Goal: Information Seeking & Learning: Learn about a topic

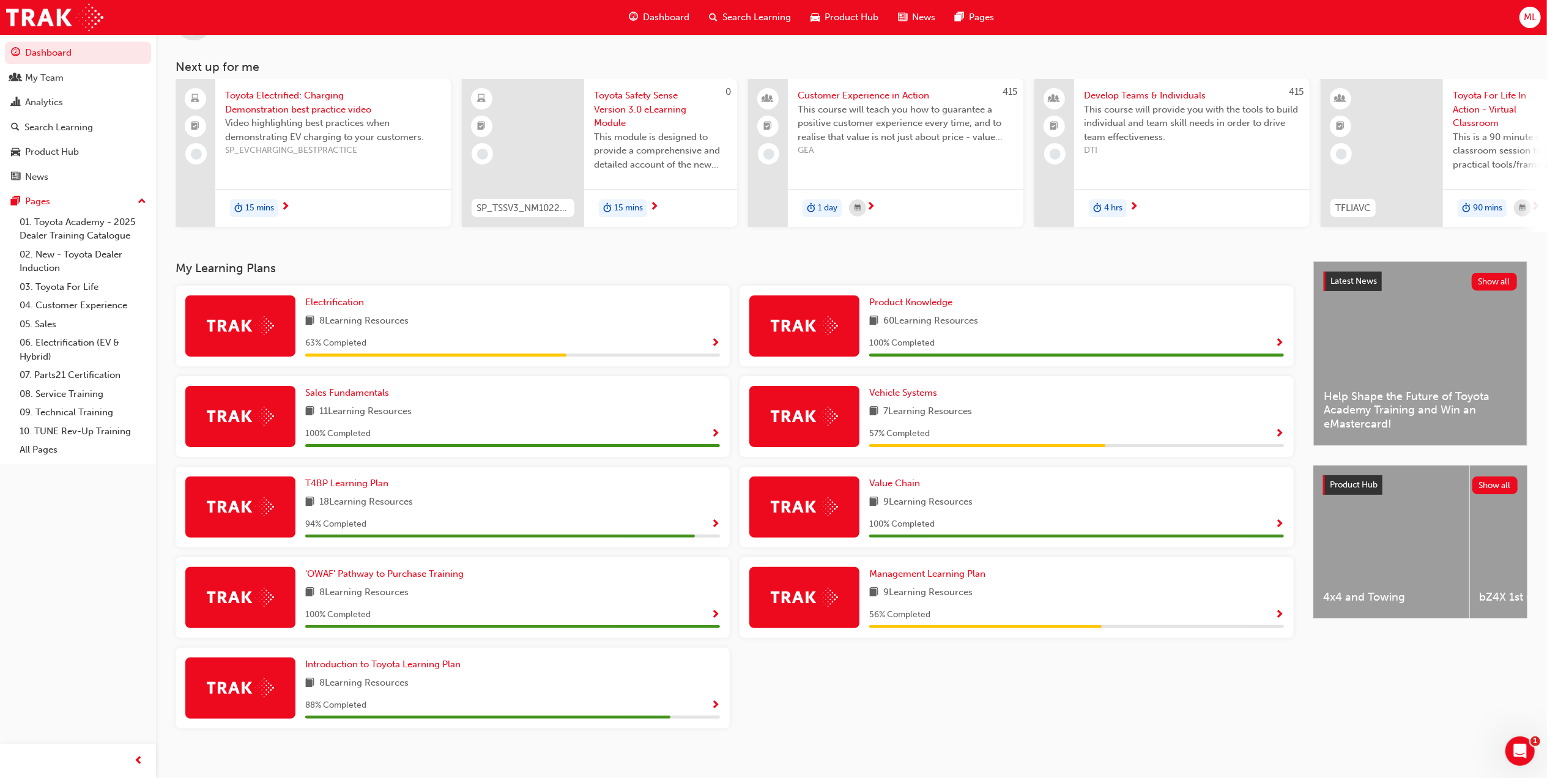
scroll to position [65, 0]
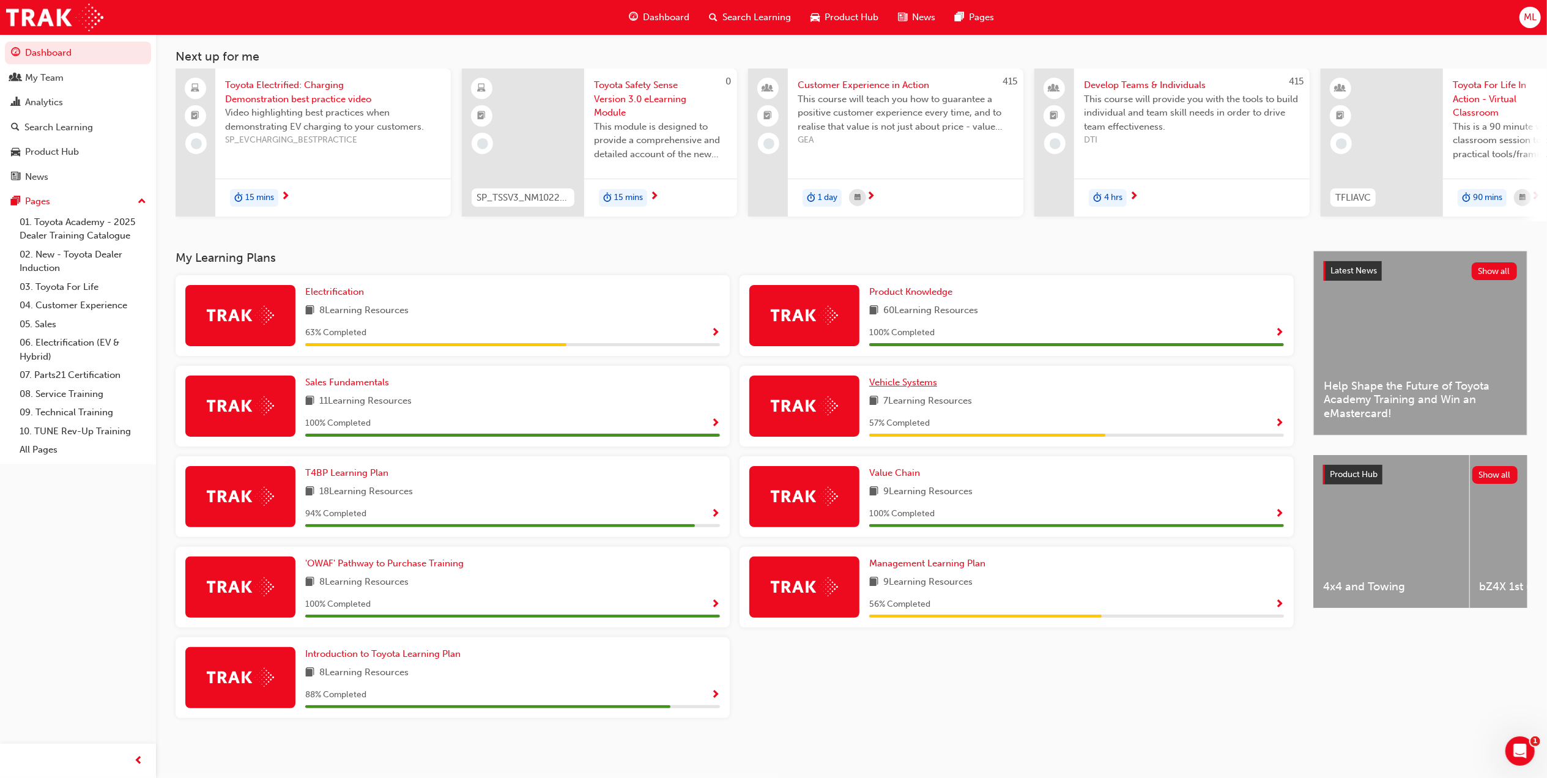
click at [899, 384] on span "Vehicle Systems" at bounding box center [903, 382] width 68 height 11
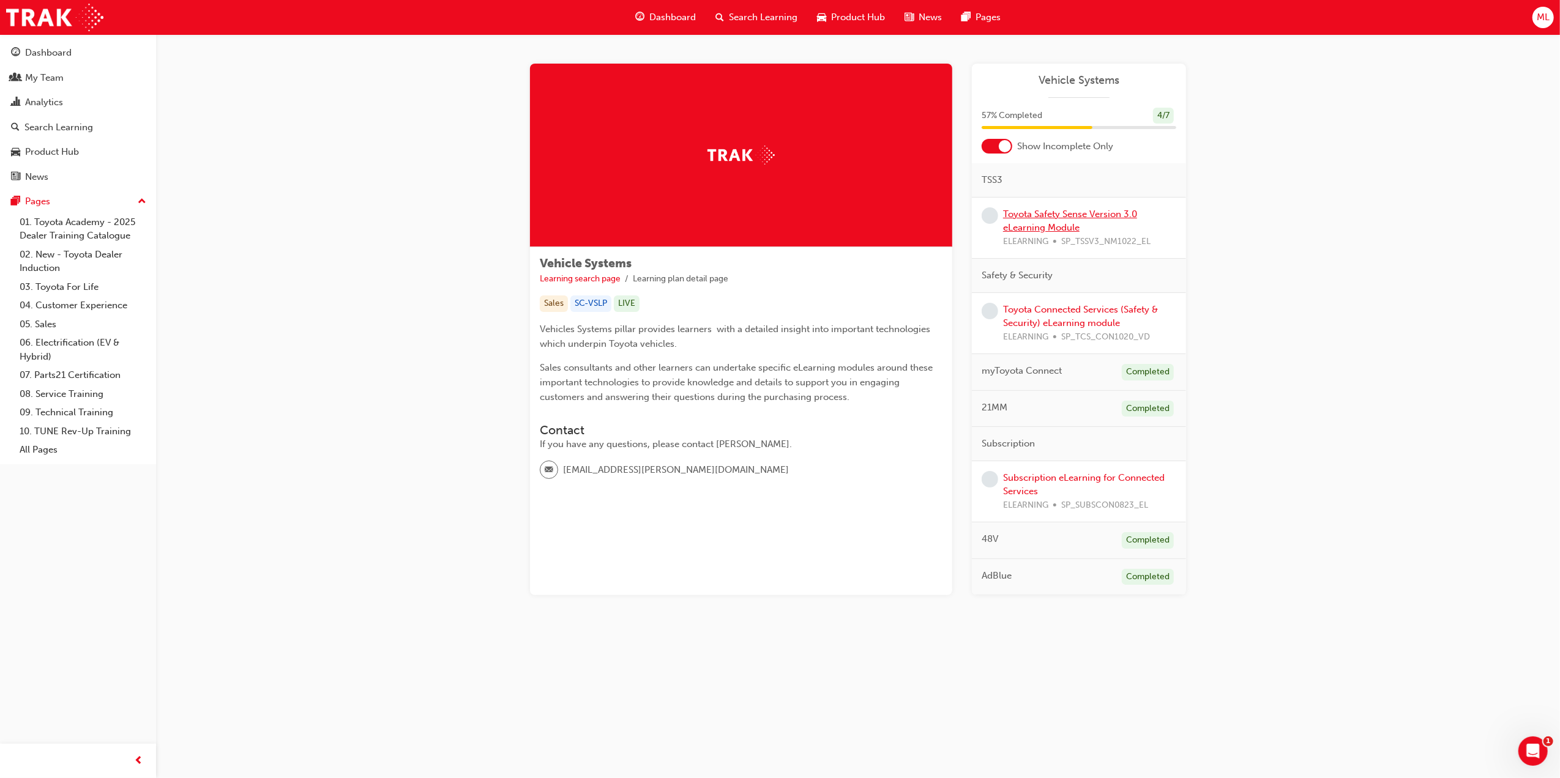
click at [1043, 217] on link "Toyota Safety Sense Version 3.0 eLearning Module" at bounding box center [1070, 221] width 134 height 25
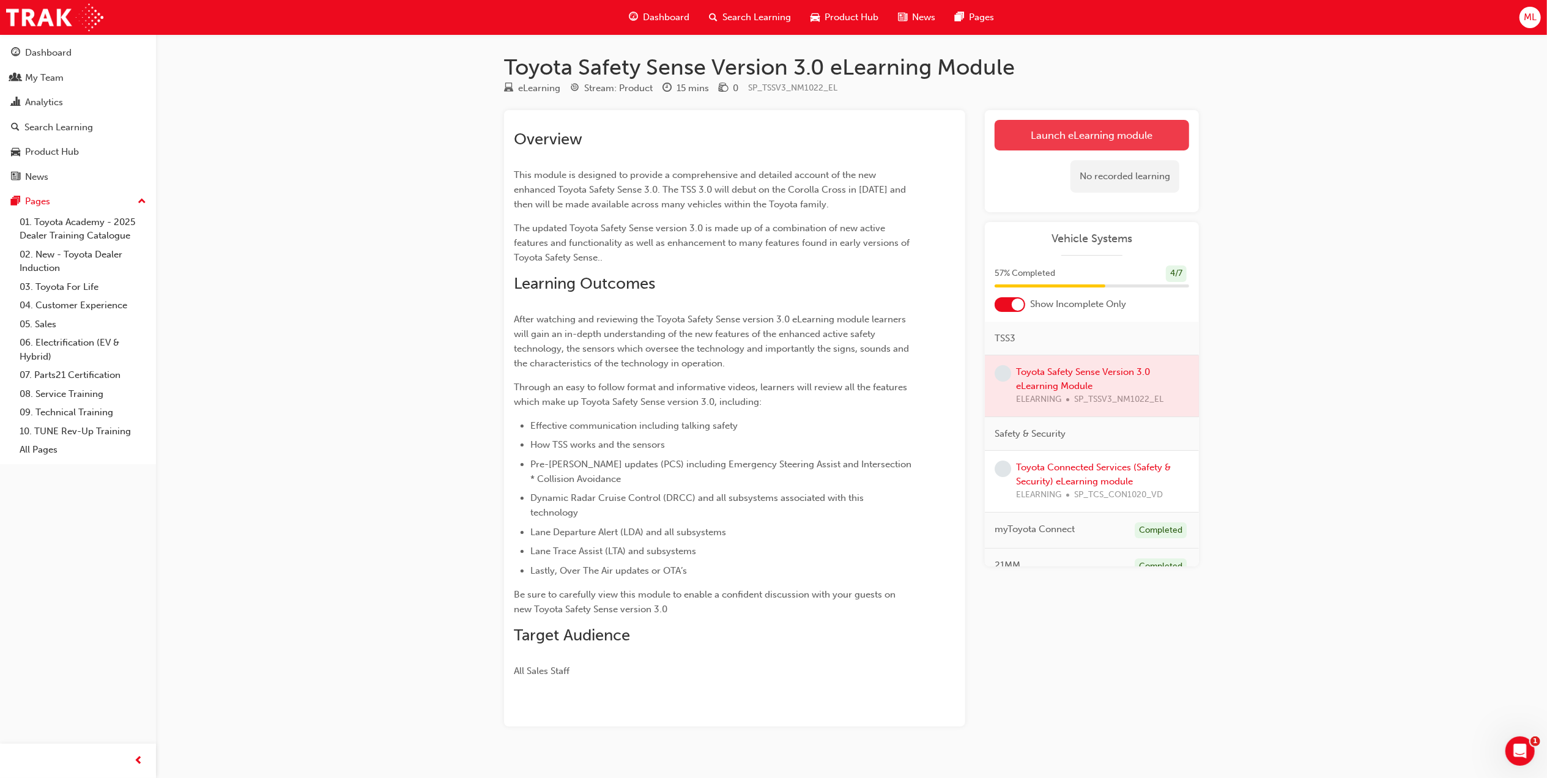
click at [1035, 130] on link "Launch eLearning module" at bounding box center [1092, 135] width 195 height 31
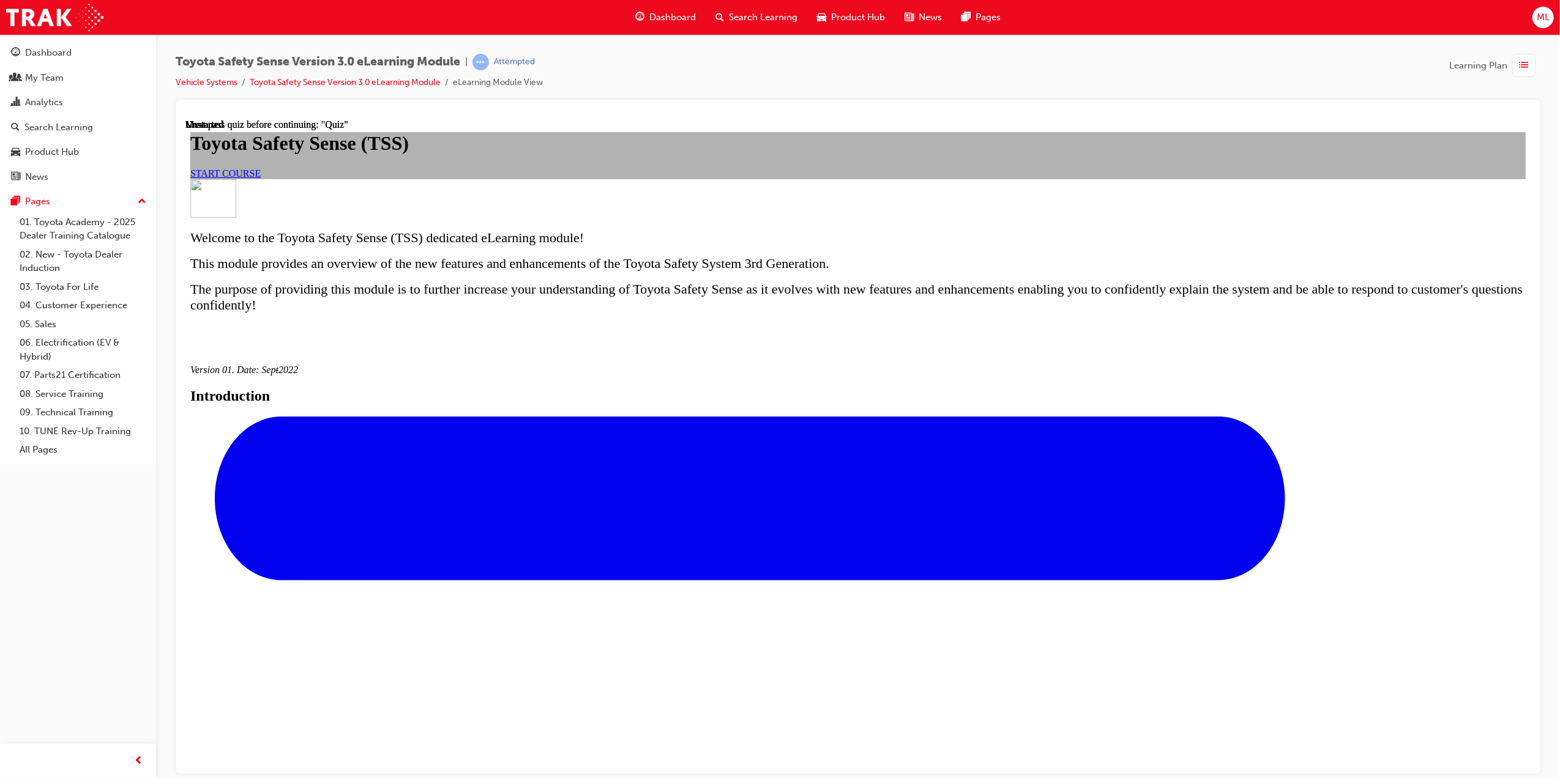
click at [260, 178] on span "START COURSE" at bounding box center [225, 173] width 70 height 10
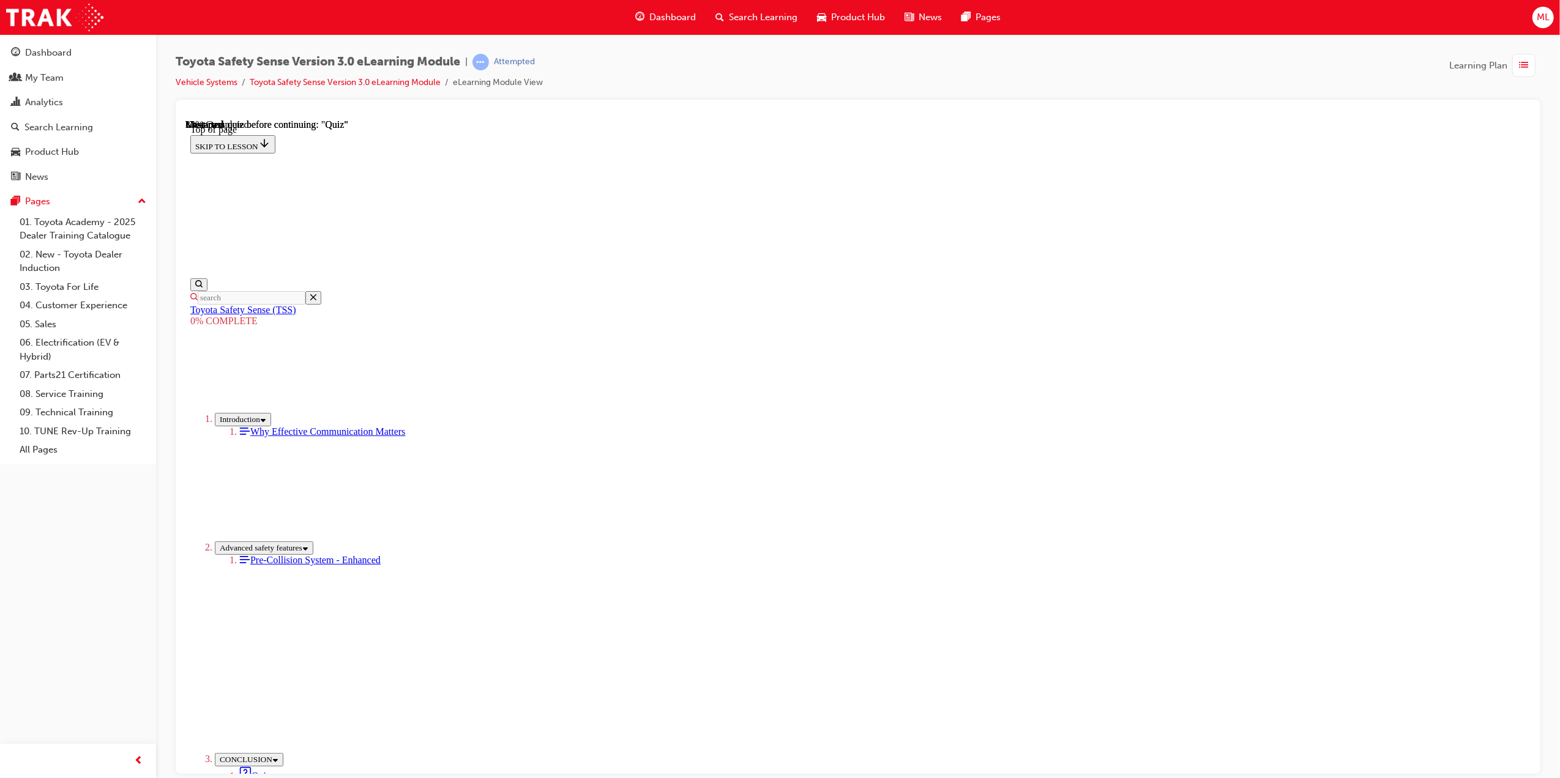
scroll to position [282, 0]
